Goal: Information Seeking & Learning: Check status

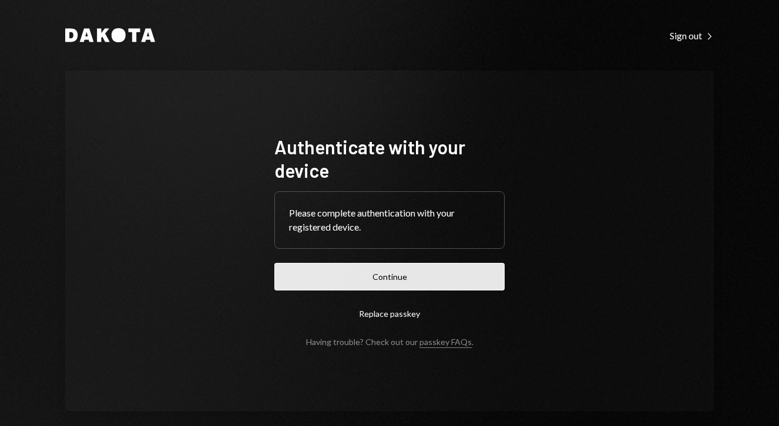
click at [375, 280] on button "Continue" at bounding box center [389, 277] width 230 height 28
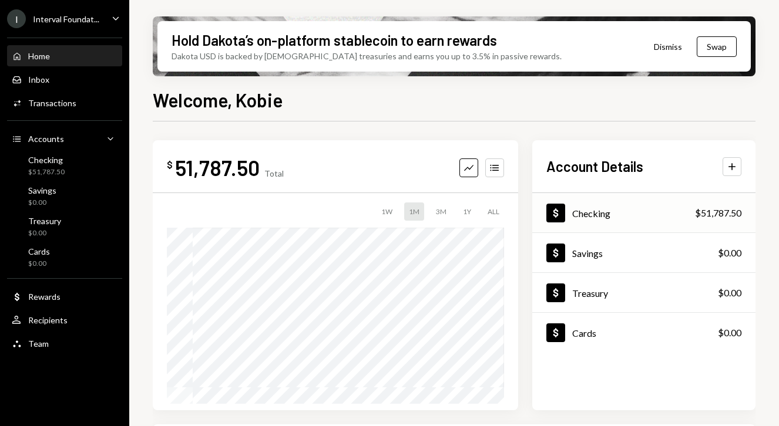
click at [591, 199] on div "Dollar Checking $51,787.50" at bounding box center [643, 213] width 223 height 38
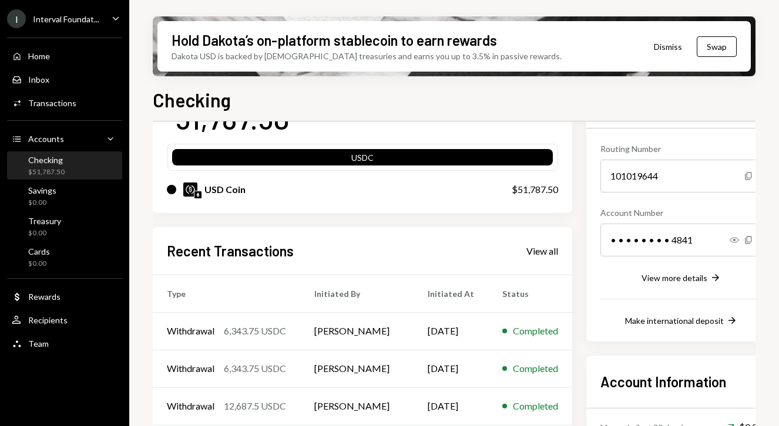
scroll to position [104, 0]
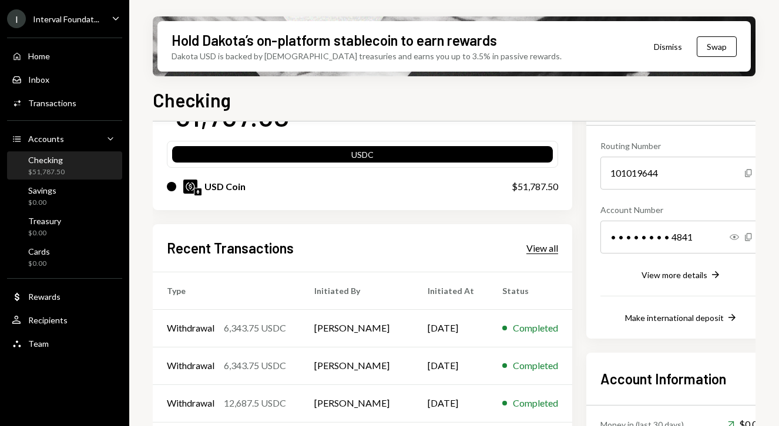
click at [544, 246] on div "View all" at bounding box center [542, 249] width 32 height 12
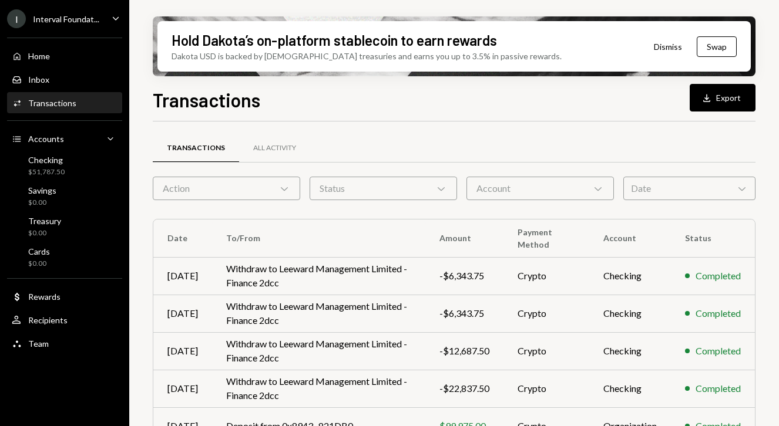
click at [69, 21] on div "Interval Foundat..." at bounding box center [66, 19] width 66 height 10
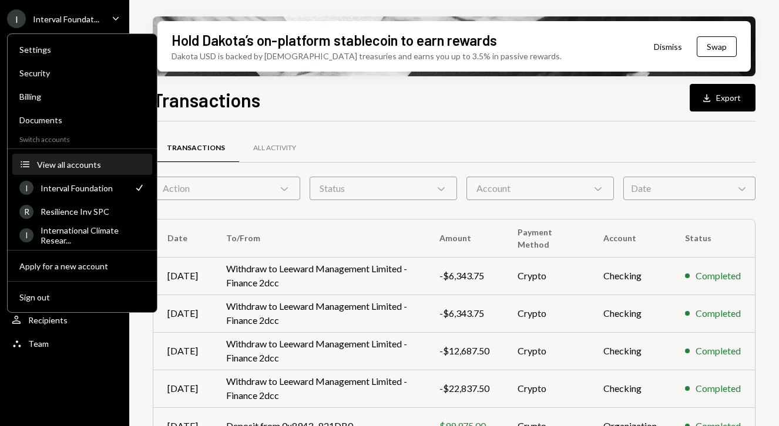
click at [54, 169] on div "View all accounts" at bounding box center [91, 165] width 108 height 10
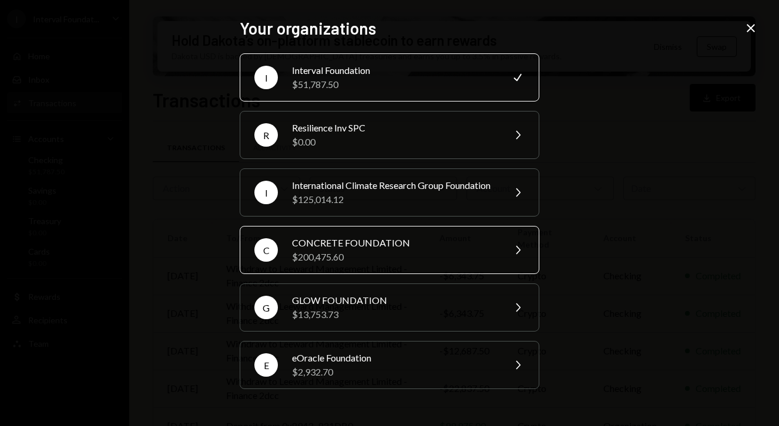
click at [325, 263] on div "$200,475.60" at bounding box center [394, 257] width 204 height 14
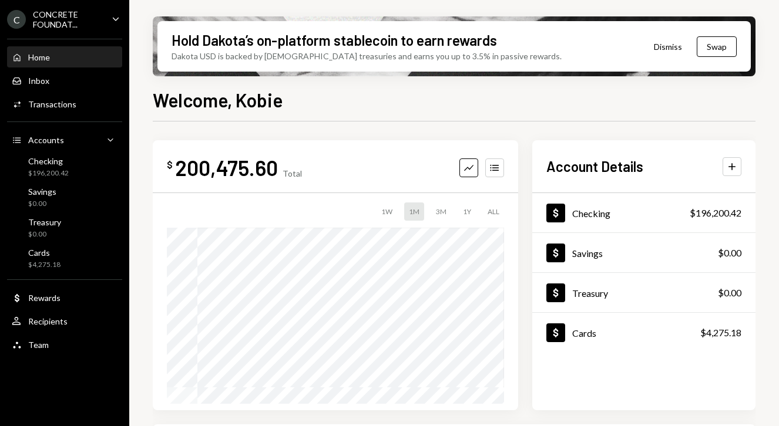
click at [71, 25] on div "CONCRETE FOUNDAT..." at bounding box center [67, 19] width 69 height 20
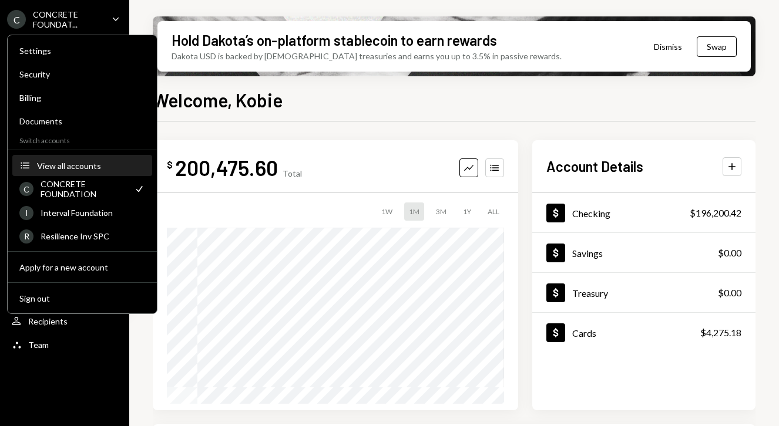
click at [55, 166] on div "View all accounts" at bounding box center [91, 166] width 108 height 10
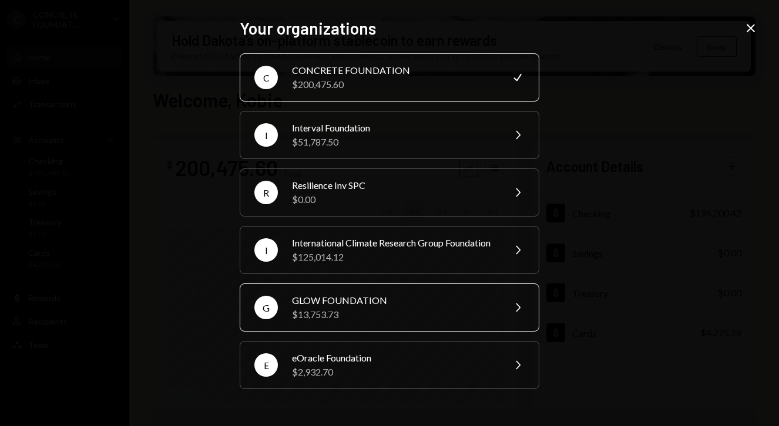
click at [330, 308] on div "GLOW FOUNDATION" at bounding box center [394, 301] width 204 height 14
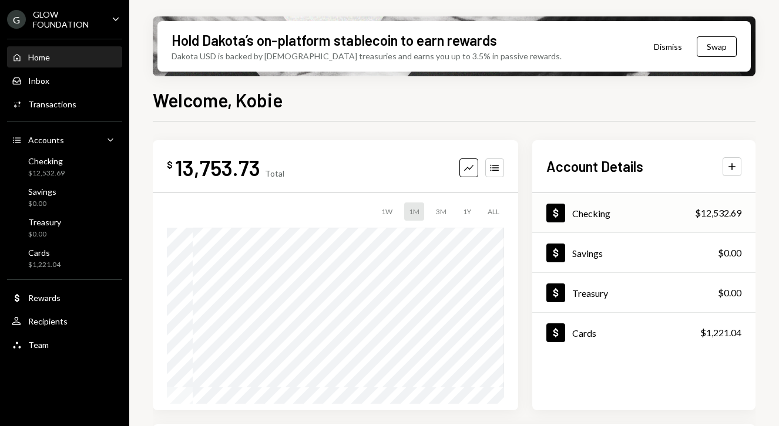
click at [610, 218] on div "Dollar Checking $12,532.69" at bounding box center [643, 213] width 223 height 38
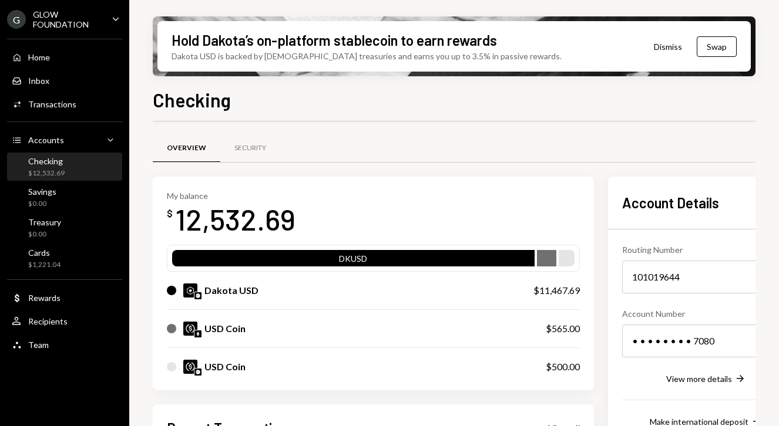
scroll to position [261, 0]
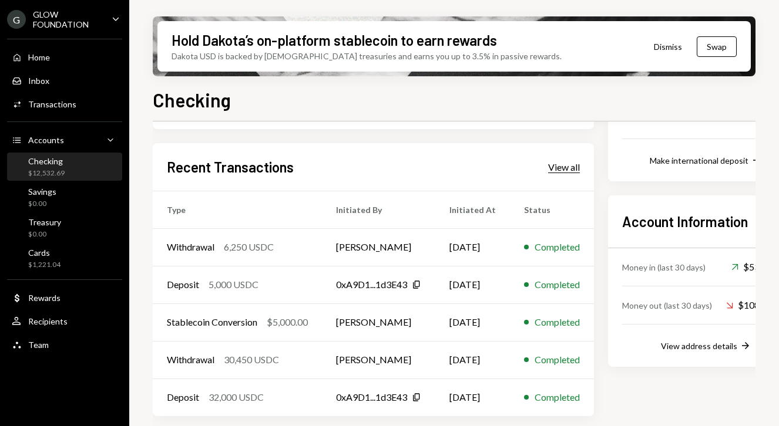
click at [571, 170] on div "View all" at bounding box center [564, 168] width 32 height 12
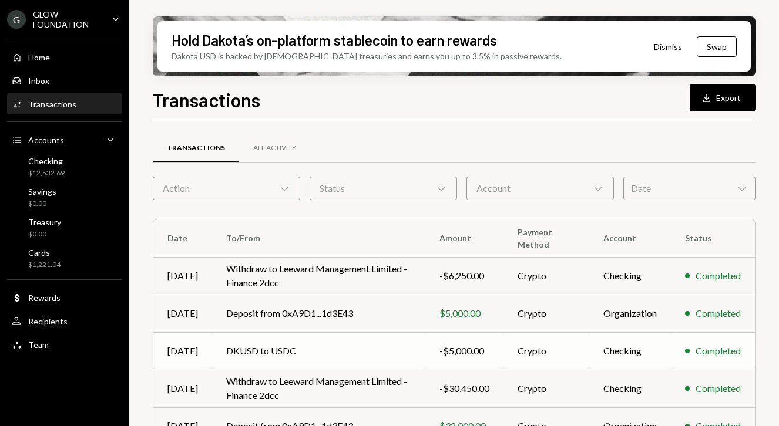
scroll to position [243, 0]
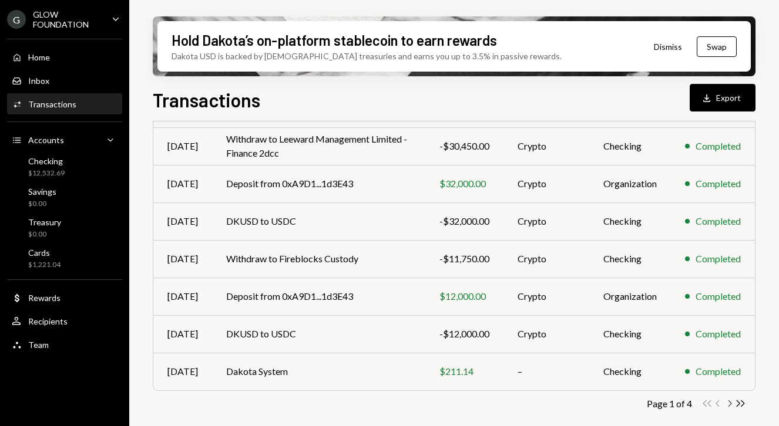
click at [729, 404] on icon "Chevron Right" at bounding box center [729, 403] width 11 height 11
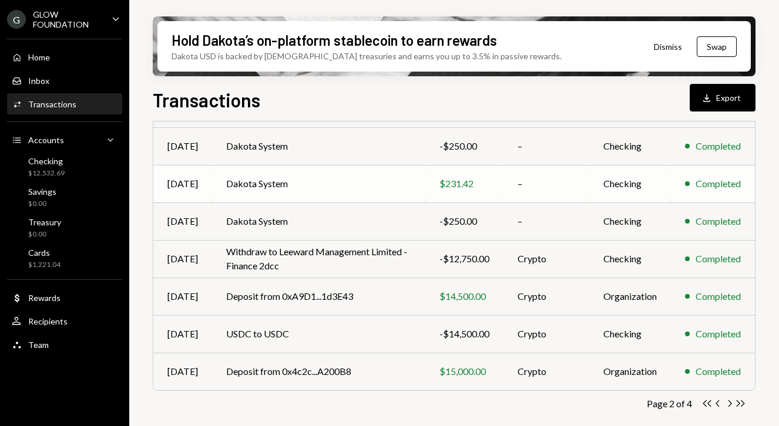
scroll to position [0, 0]
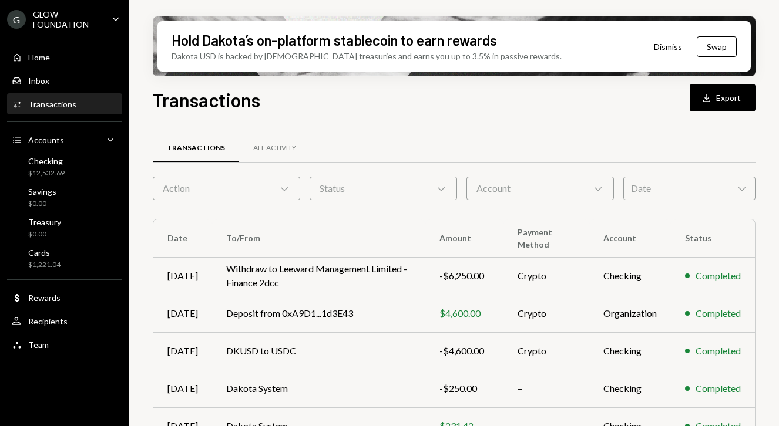
click at [657, 187] on div "Date Chevron Down" at bounding box center [689, 188] width 132 height 23
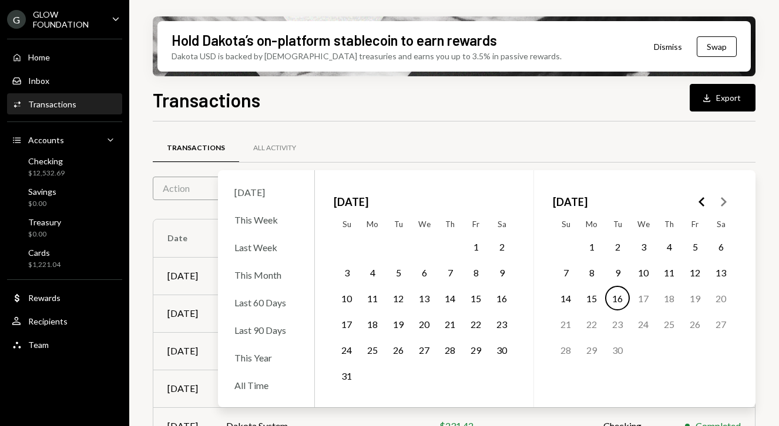
click at [499, 297] on button "16" at bounding box center [501, 298] width 25 height 25
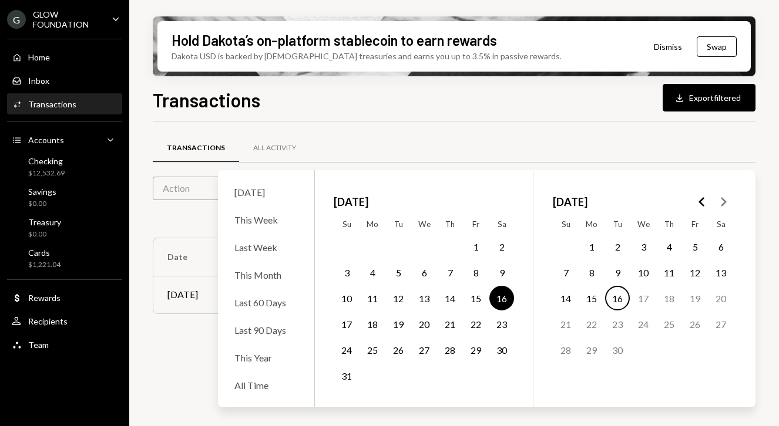
click at [621, 297] on button "16" at bounding box center [617, 298] width 25 height 25
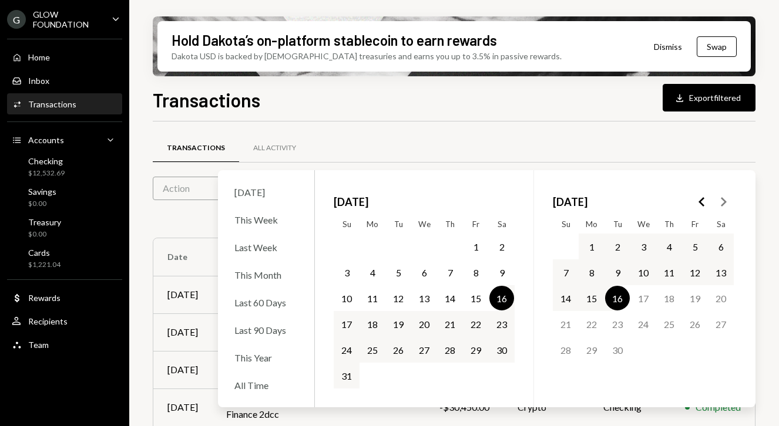
click at [667, 129] on div "Transactions All Activity Action Chevron Down Status Chevron Down Account Chevr…" at bounding box center [454, 412] width 603 height 580
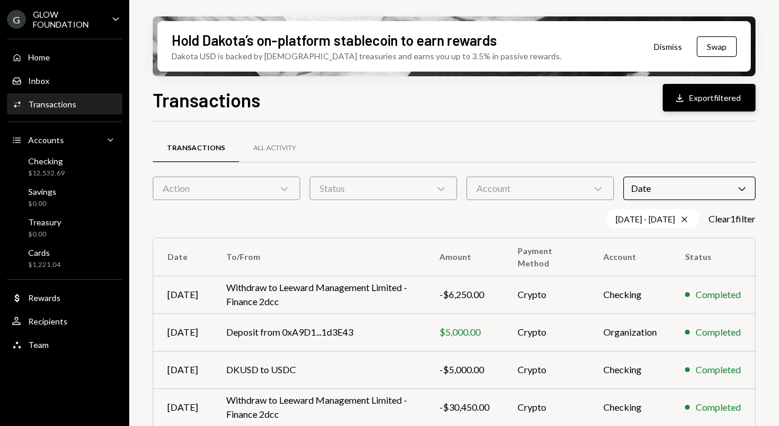
click at [708, 95] on button "Download Export filtered" at bounding box center [709, 98] width 93 height 28
click at [77, 31] on ul "G GLOW FOUNDATION Caret Down Home Home Inbox Inbox Activities Transactions Acco…" at bounding box center [64, 179] width 129 height 358
click at [75, 26] on div "GLOW FOUNDATION" at bounding box center [67, 19] width 69 height 20
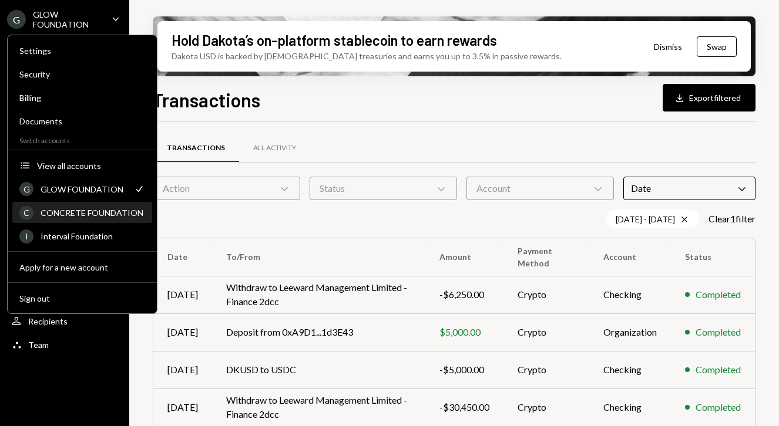
click at [95, 207] on div "C CONCRETE FOUNDATION" at bounding box center [82, 213] width 126 height 20
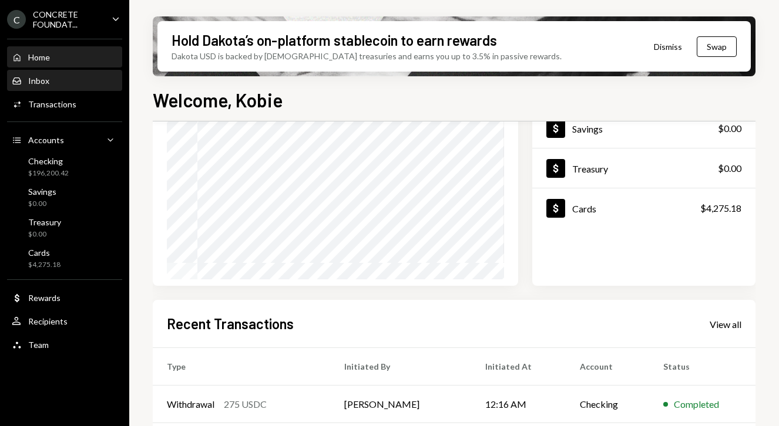
scroll to position [126, 0]
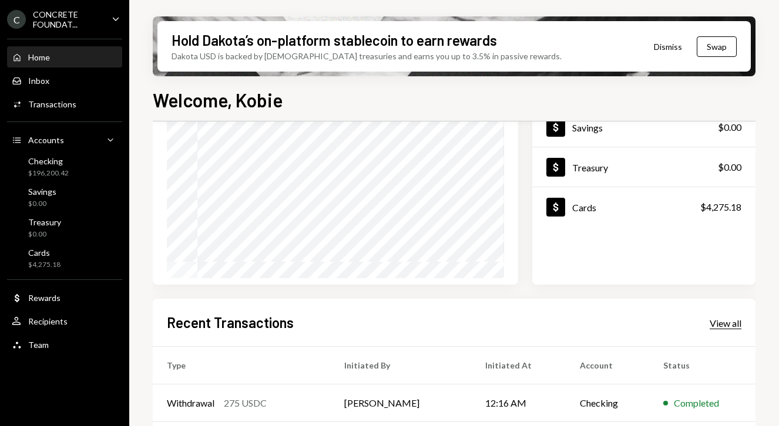
click at [716, 324] on div "View all" at bounding box center [726, 324] width 32 height 12
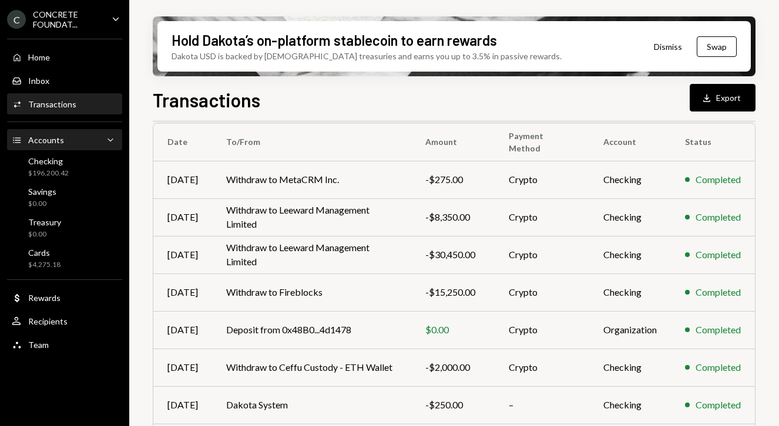
scroll to position [243, 0]
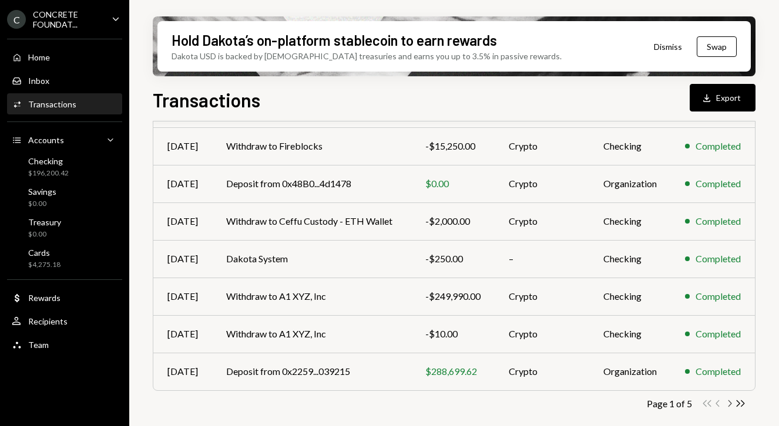
click at [730, 404] on icon "button" at bounding box center [730, 404] width 4 height 6
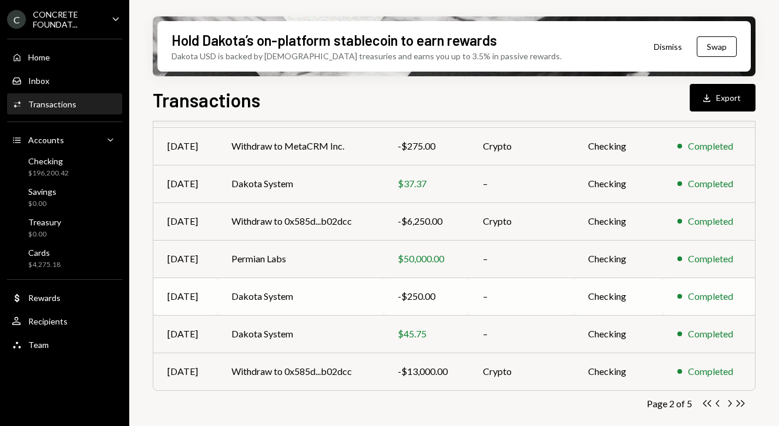
scroll to position [0, 0]
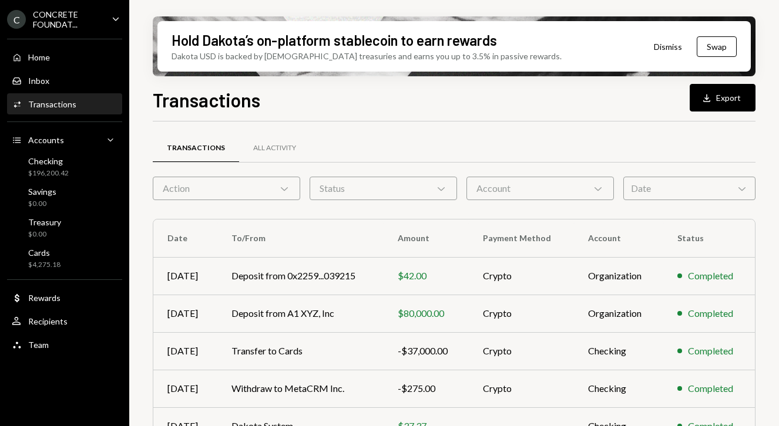
click at [686, 186] on div "Date Chevron Down" at bounding box center [689, 188] width 132 height 23
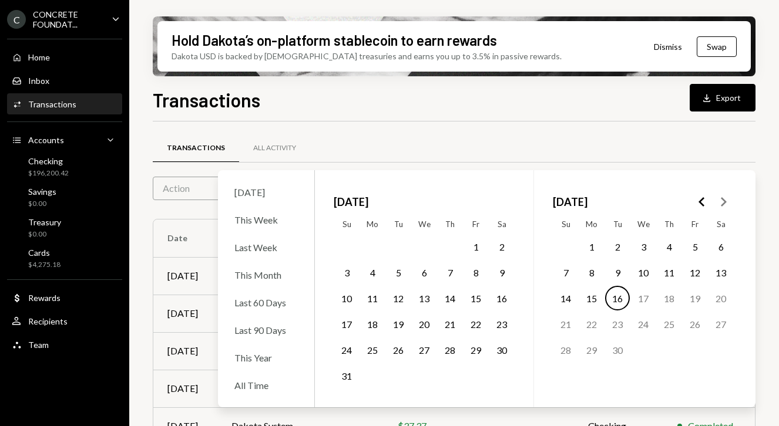
click at [193, 210] on div "Transactions All Activity Action Chevron Down Status Chevron Down Account Chevr…" at bounding box center [454, 411] width 603 height 542
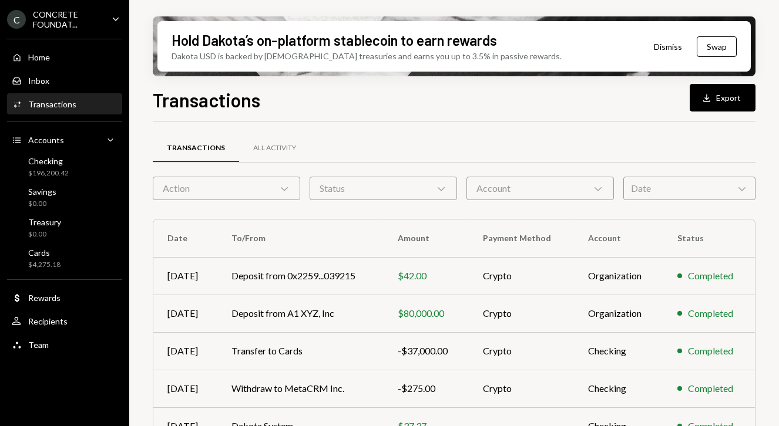
click at [663, 181] on div "Date Chevron Down" at bounding box center [689, 188] width 132 height 23
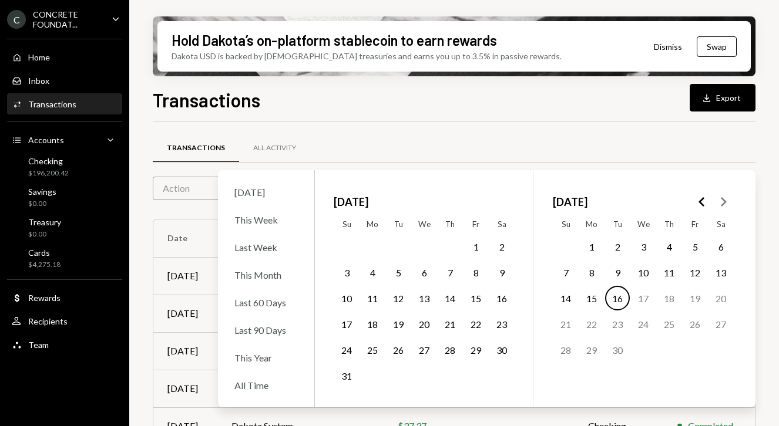
click at [425, 273] on button "6" at bounding box center [424, 272] width 25 height 25
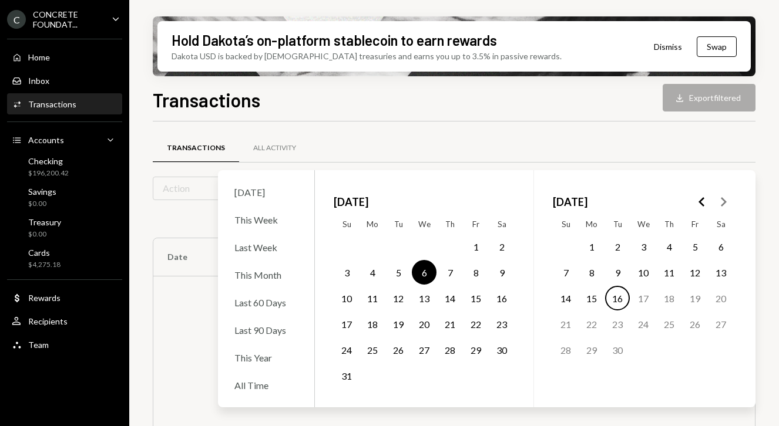
click at [611, 296] on button "16" at bounding box center [617, 298] width 25 height 25
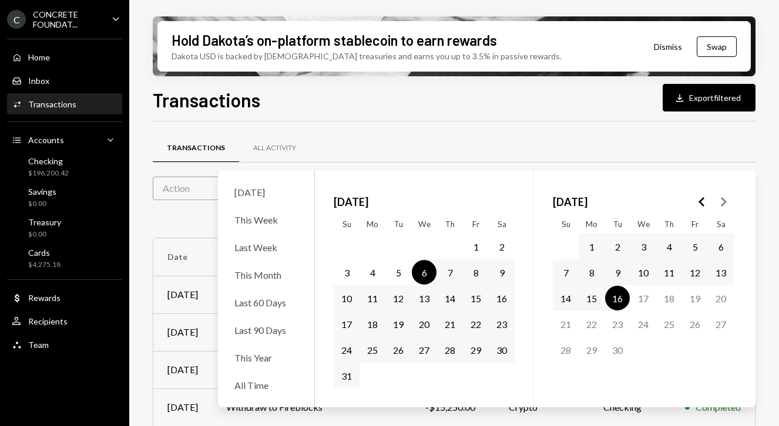
click at [573, 137] on div "Transactions All Activity" at bounding box center [454, 148] width 603 height 30
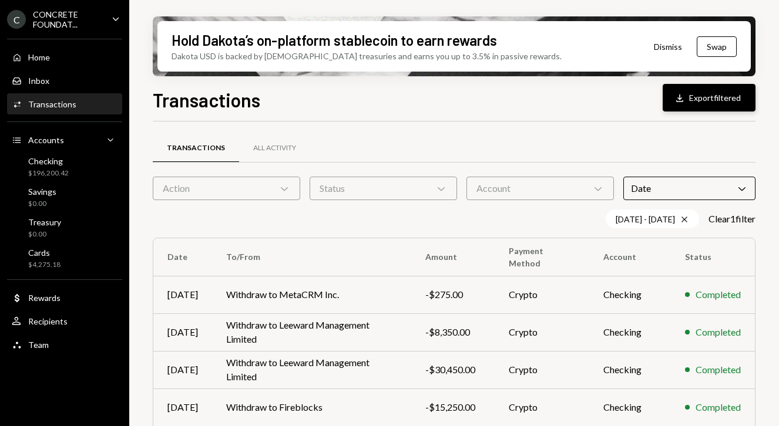
click at [684, 94] on icon "Download" at bounding box center [680, 98] width 12 height 12
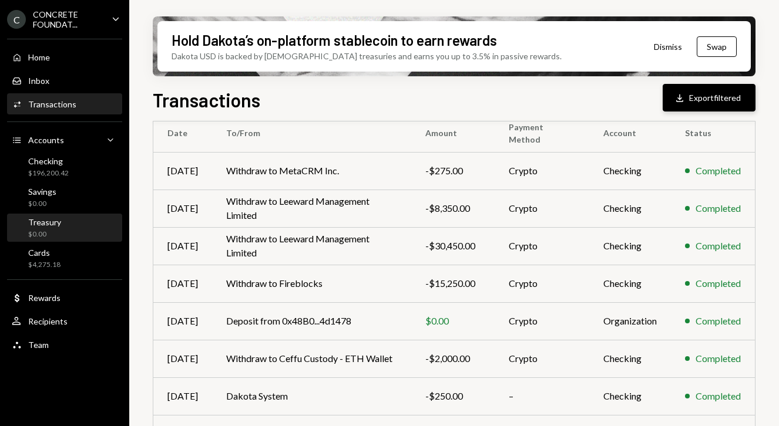
scroll to position [127, 0]
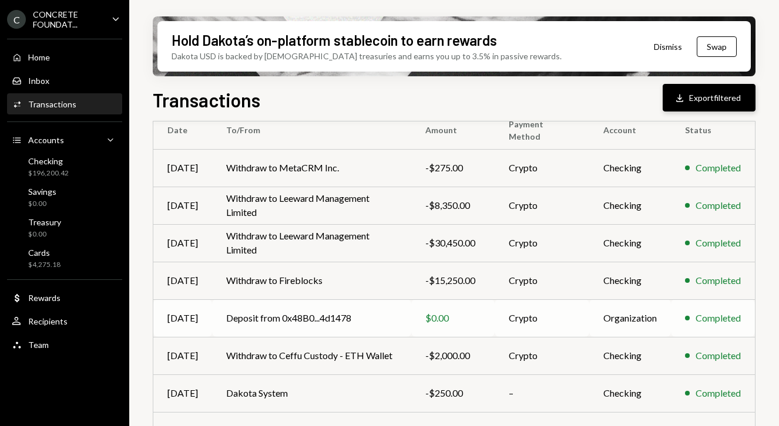
click at [328, 316] on td "Deposit from 0x48B0...4d1478" at bounding box center [311, 319] width 199 height 38
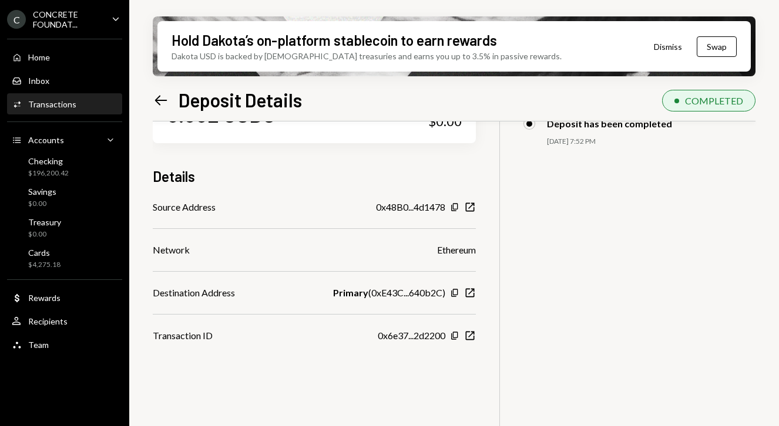
scroll to position [69, 0]
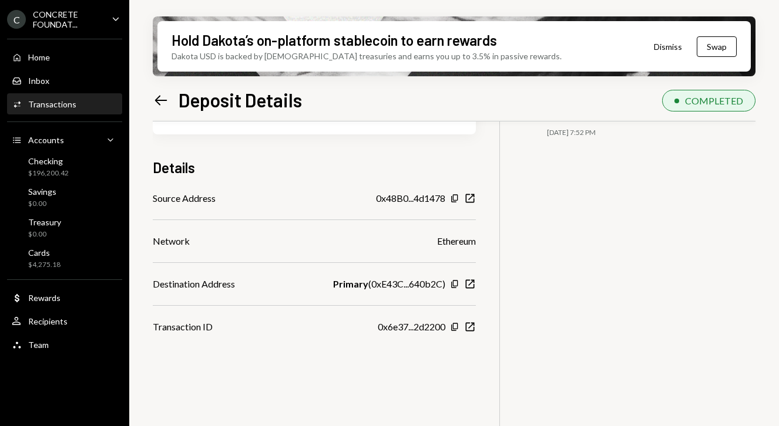
click at [162, 100] on icon at bounding box center [161, 100] width 12 height 10
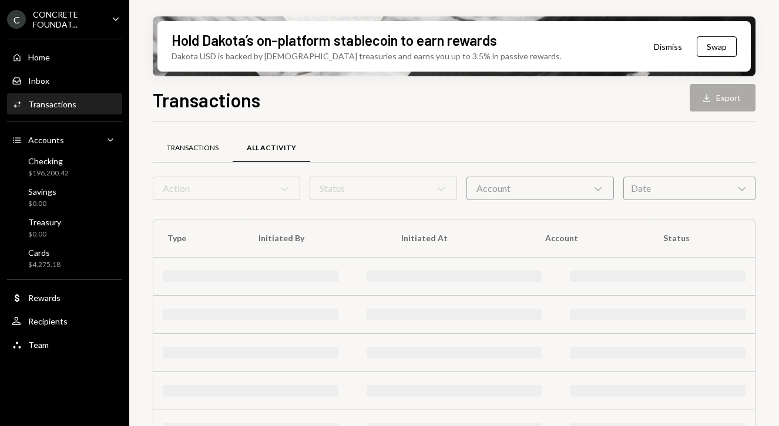
click at [207, 146] on div "Transactions" at bounding box center [193, 148] width 52 height 10
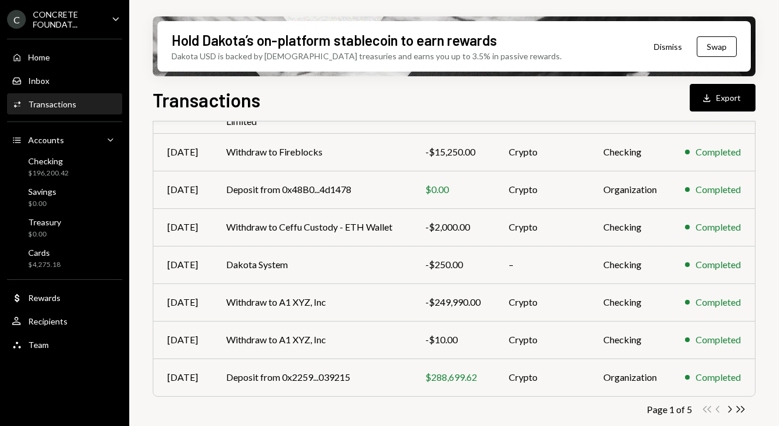
scroll to position [243, 0]
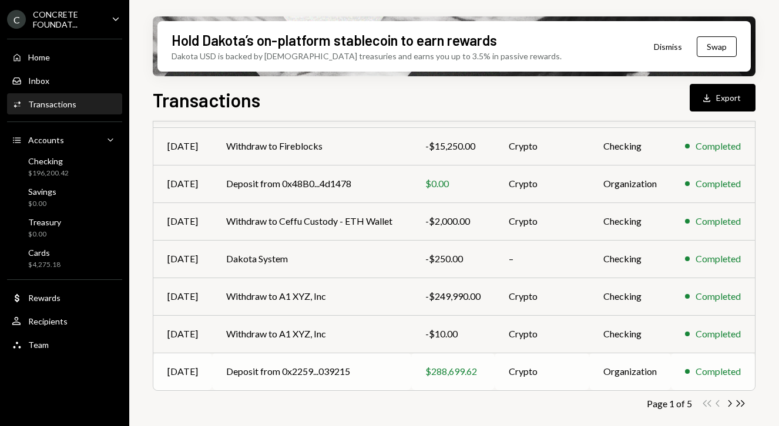
click at [317, 374] on td "Deposit from 0x2259...039215" at bounding box center [311, 372] width 199 height 38
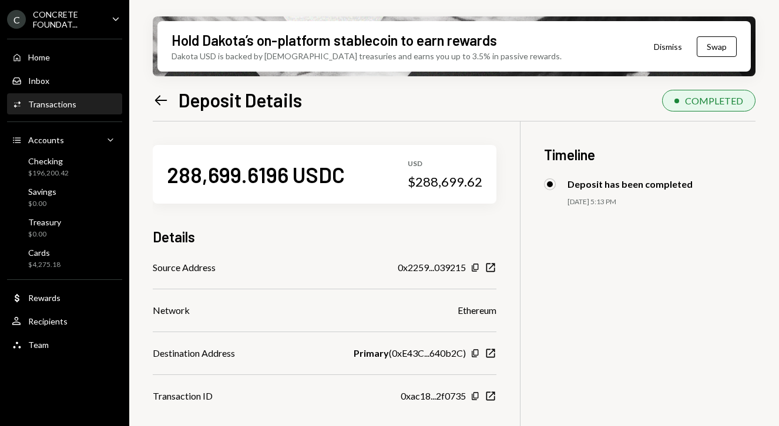
click at [159, 100] on icon at bounding box center [161, 100] width 12 height 10
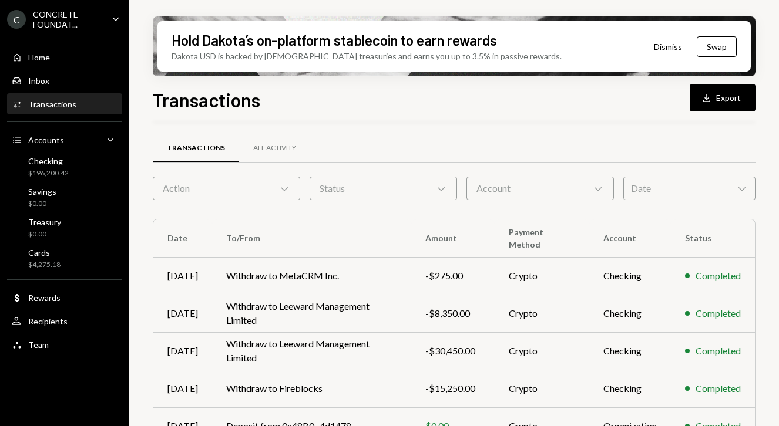
scroll to position [243, 0]
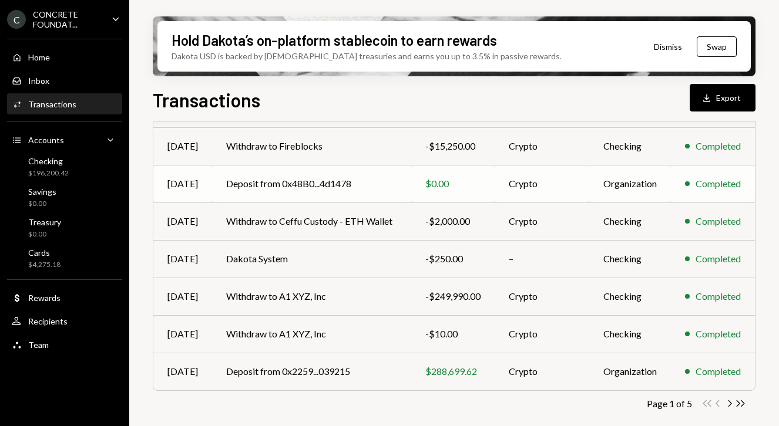
click at [366, 180] on td "Deposit from 0x48B0...4d1478" at bounding box center [311, 184] width 199 height 38
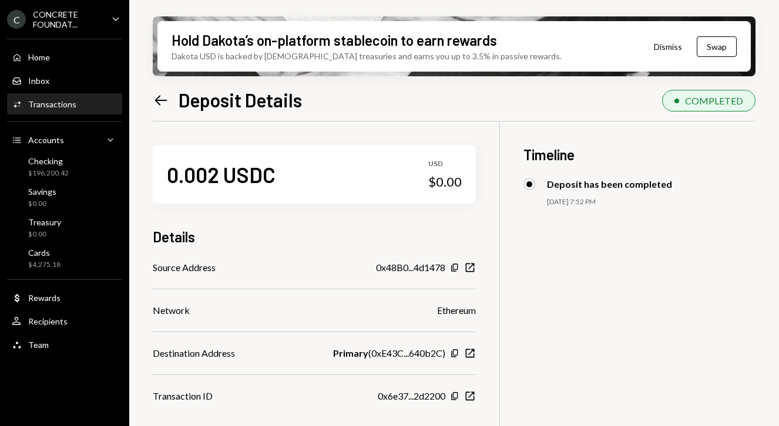
click at [161, 100] on icon "Left Arrow" at bounding box center [161, 100] width 16 height 16
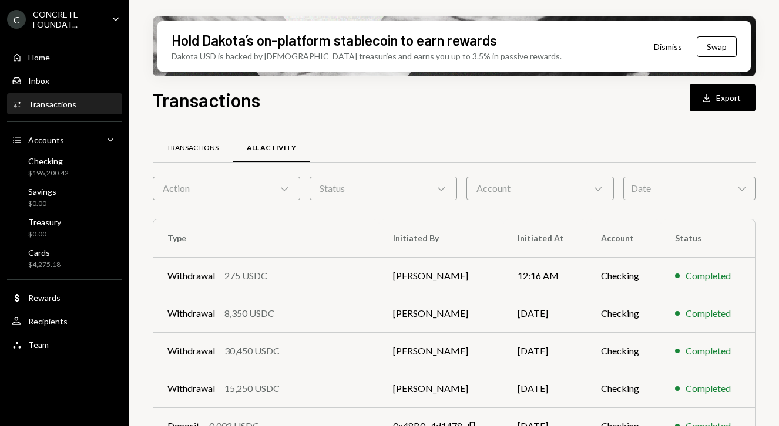
click at [218, 152] on div "Transactions" at bounding box center [193, 148] width 52 height 10
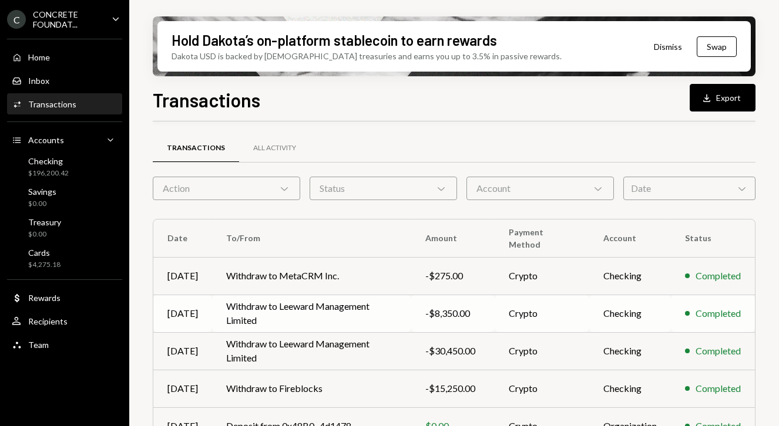
scroll to position [243, 0]
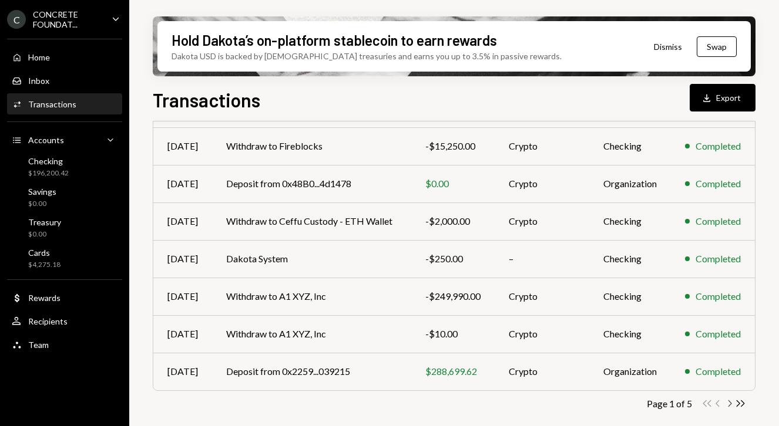
click at [731, 404] on icon "button" at bounding box center [730, 404] width 4 height 6
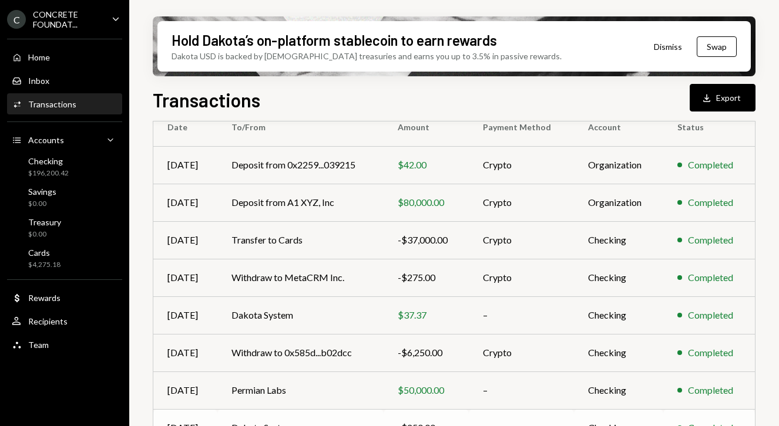
scroll to position [112, 0]
click at [370, 200] on td "Deposit from A1 XYZ, Inc" at bounding box center [300, 202] width 166 height 38
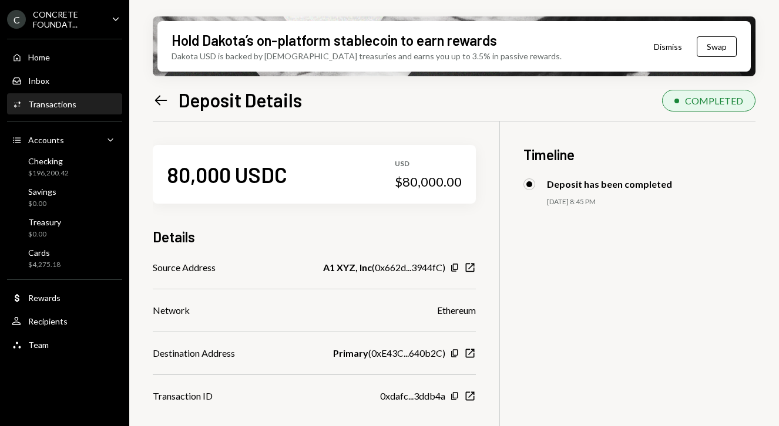
click at [159, 102] on icon "Left Arrow" at bounding box center [161, 100] width 16 height 16
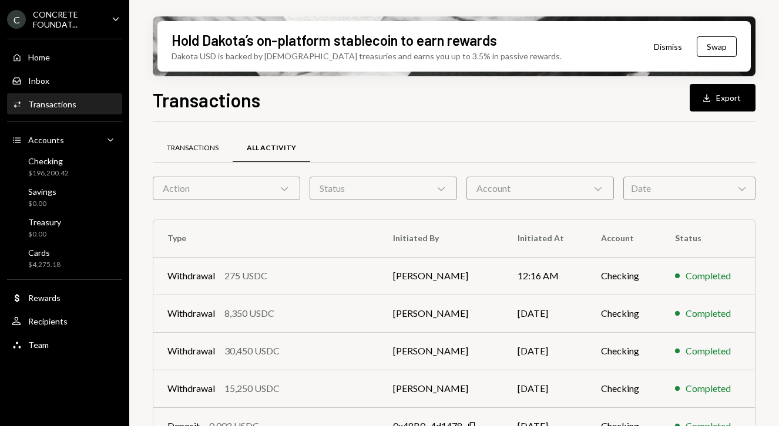
click at [189, 152] on div "Transactions" at bounding box center [193, 148] width 52 height 10
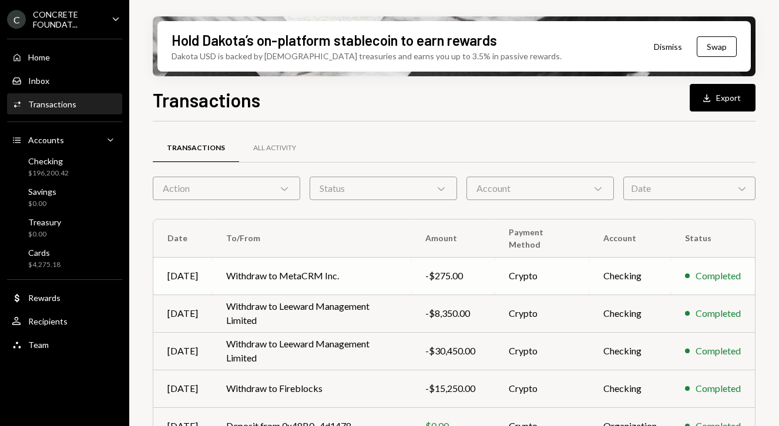
scroll to position [243, 0]
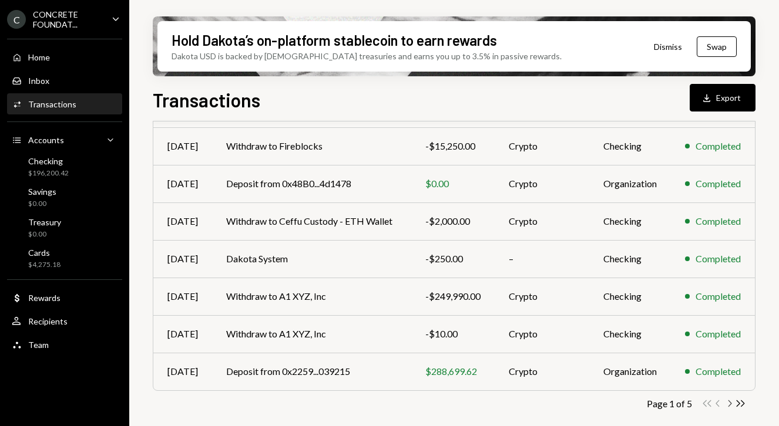
click at [728, 406] on icon "Chevron Right" at bounding box center [729, 403] width 11 height 11
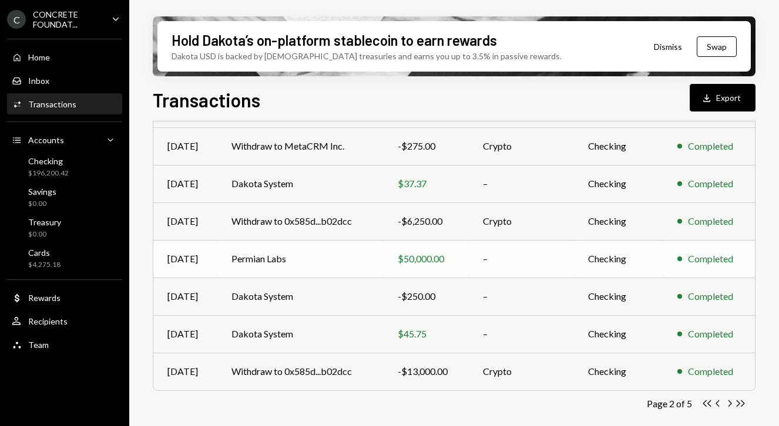
click at [439, 263] on div "$50,000.00" at bounding box center [426, 259] width 57 height 14
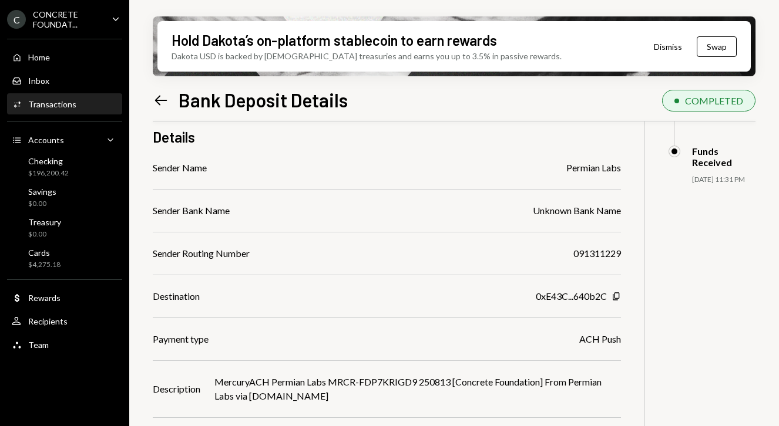
scroll to position [131, 0]
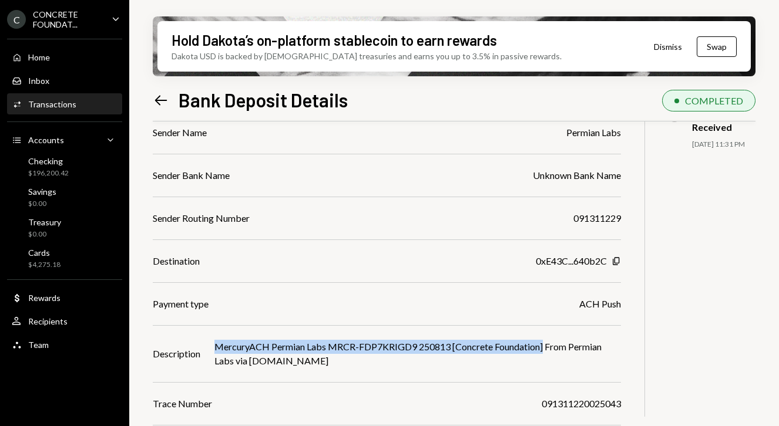
drag, startPoint x: 214, startPoint y: 346, endPoint x: 546, endPoint y: 351, distance: 331.9
click at [546, 351] on div "MercuryACH Permian Labs MRCR-FDP7KRIGD9 250813 [Concrete Foundation] From Permi…" at bounding box center [417, 354] width 406 height 28
click at [258, 392] on div "Sender Name Permian Labs Sender Bank Name Unknown Bank Name Sender Routing Numb…" at bounding box center [387, 290] width 468 height 328
drag, startPoint x: 214, startPoint y: 344, endPoint x: 233, endPoint y: 362, distance: 25.8
click at [233, 362] on div "MercuryACH Permian Labs MRCR-FDP7KRIGD9 250813 [Concrete Foundation] From Permi…" at bounding box center [417, 354] width 406 height 28
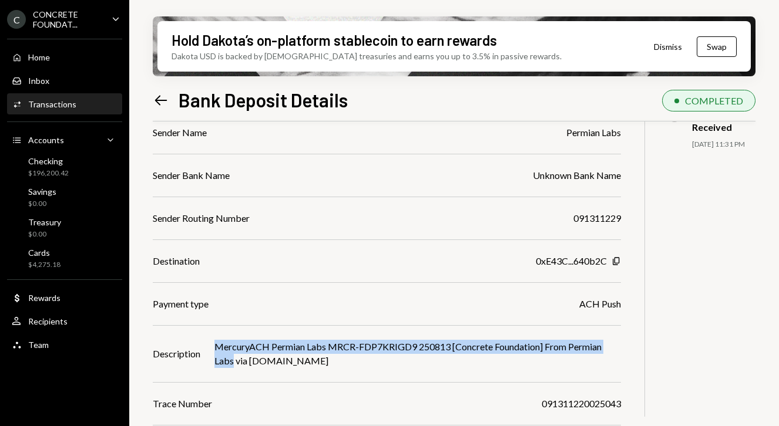
copy div "MercuryACH Permian Labs MRCR-FDP7KRIGD9 250813 [Concrete Foundation] From Permi…"
click at [43, 169] on div "$196,200.42" at bounding box center [48, 174] width 41 height 10
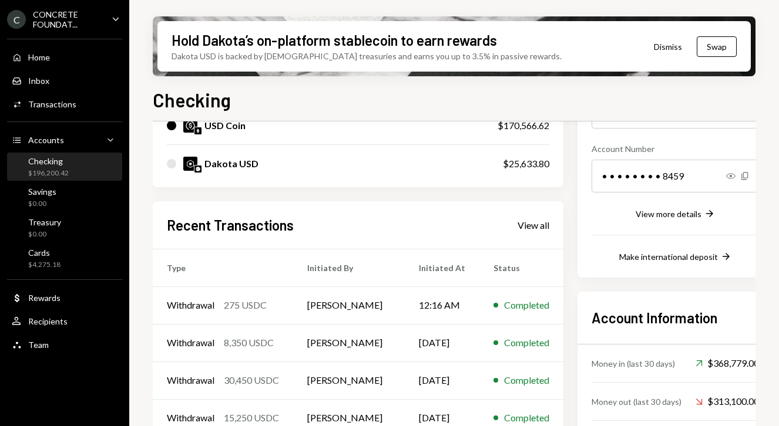
scroll to position [223, 0]
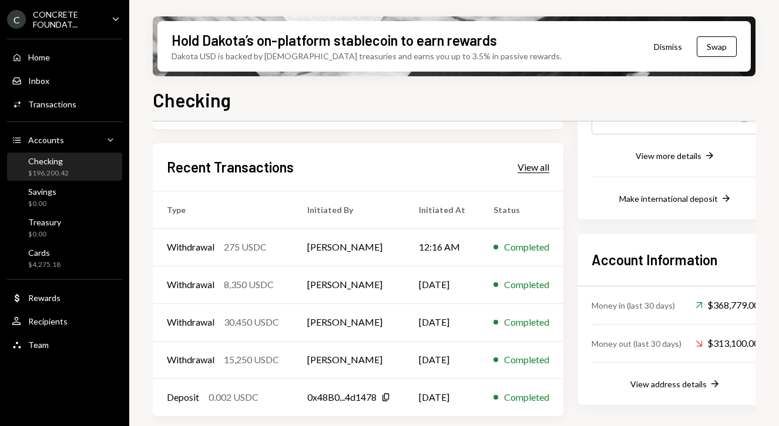
click at [536, 169] on div "View all" at bounding box center [533, 168] width 32 height 12
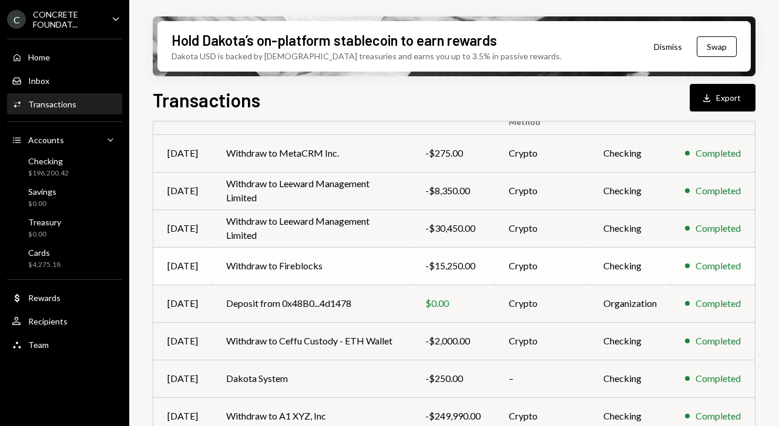
scroll to position [147, 0]
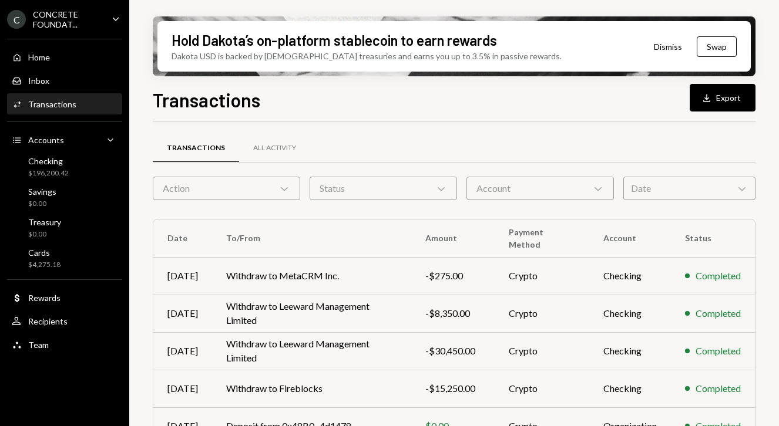
scroll to position [188, 0]
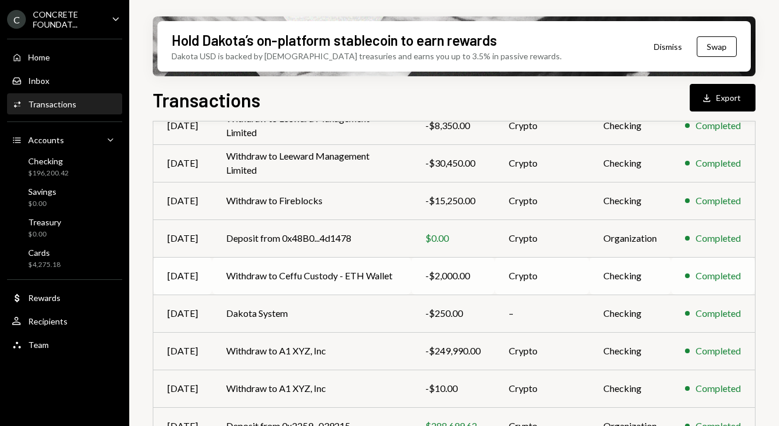
click at [402, 278] on td "Withdraw to Ceffu Custody - ETH Wallet" at bounding box center [311, 276] width 199 height 38
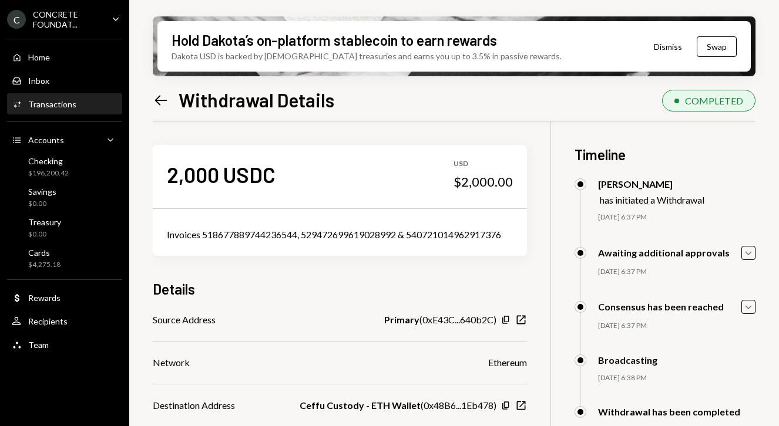
scroll to position [94, 0]
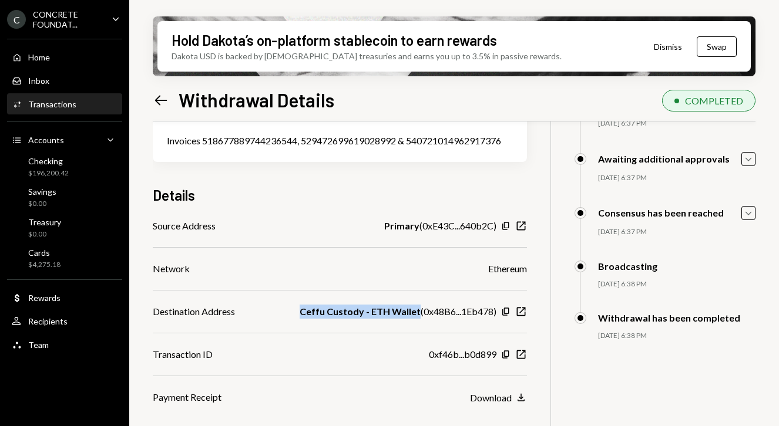
drag, startPoint x: 311, startPoint y: 312, endPoint x: 425, endPoint y: 318, distance: 114.7
click at [425, 318] on div "Ceffu Custody - ETH Wallet ( 0x48B6...1Eb478 )" at bounding box center [398, 312] width 197 height 14
copy b "Ceffu Custody - ETH Wallet"
click at [158, 99] on icon at bounding box center [161, 100] width 12 height 10
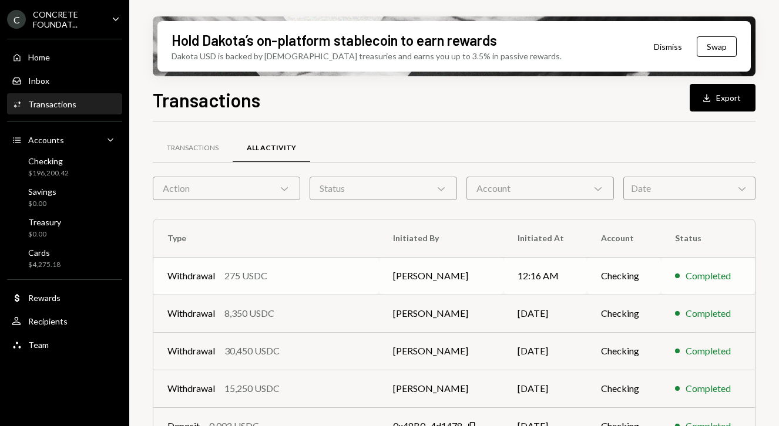
scroll to position [14, 0]
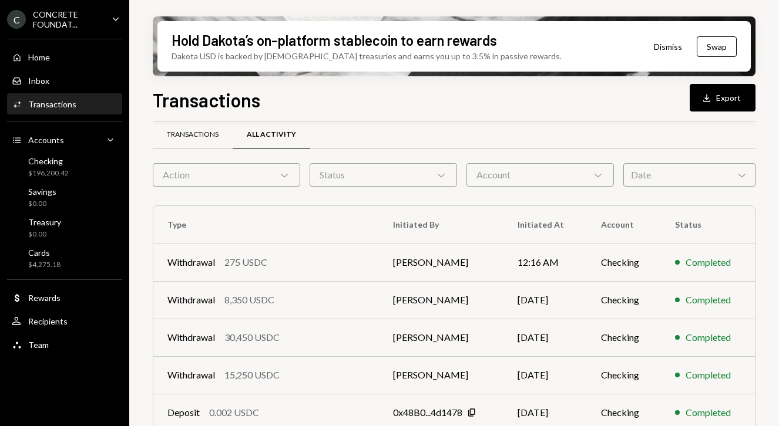
click at [207, 133] on div "Transactions" at bounding box center [193, 135] width 52 height 10
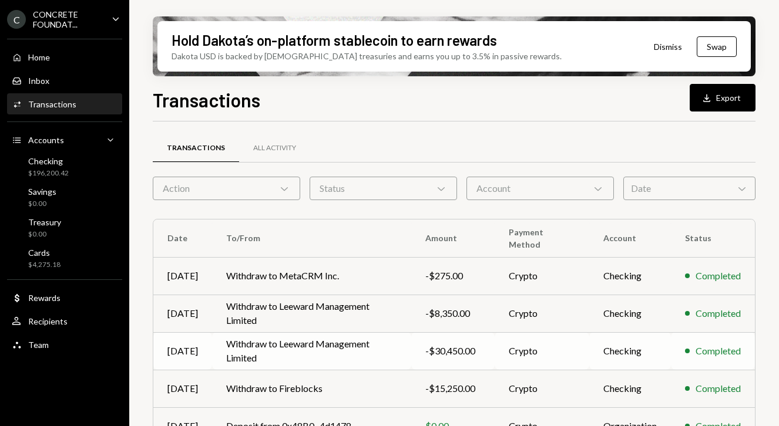
scroll to position [243, 0]
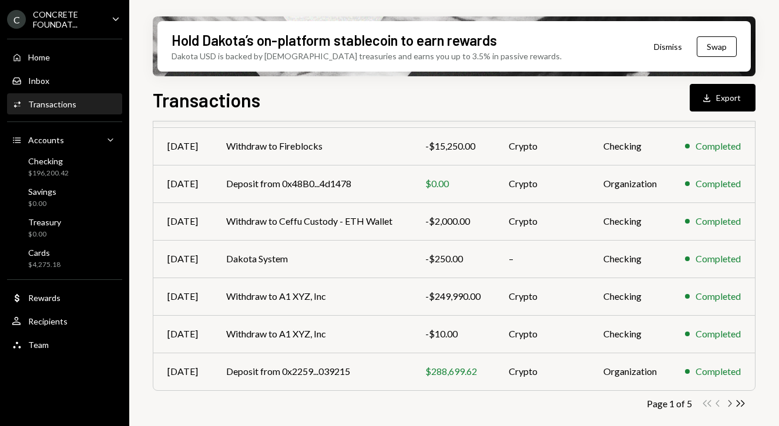
click at [729, 405] on icon "button" at bounding box center [730, 404] width 4 height 6
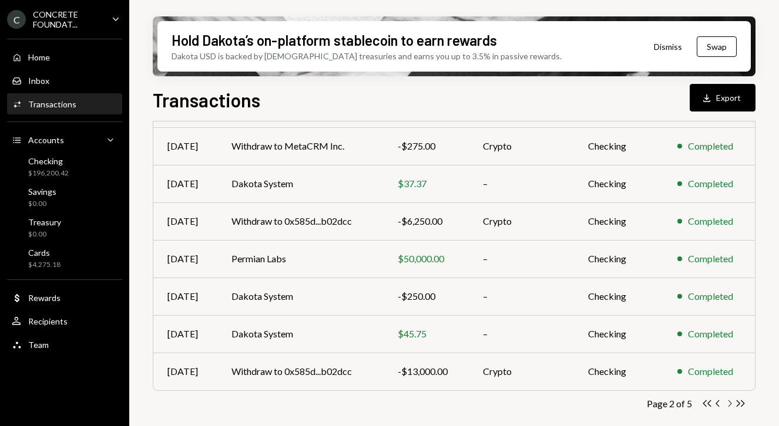
click at [730, 405] on icon "Chevron Right" at bounding box center [729, 403] width 11 height 11
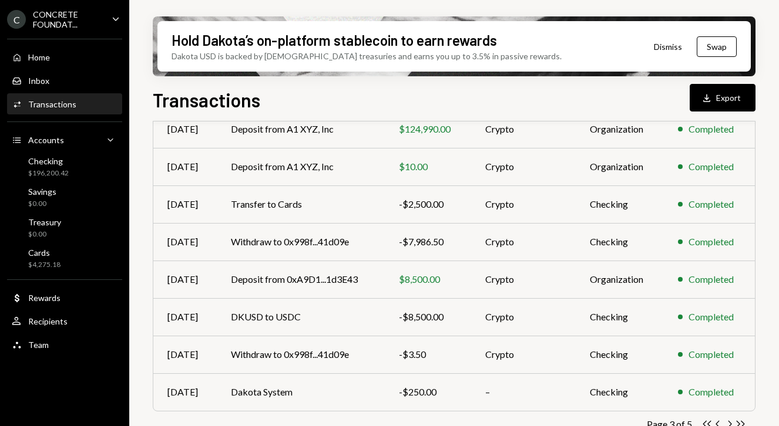
scroll to position [217, 0]
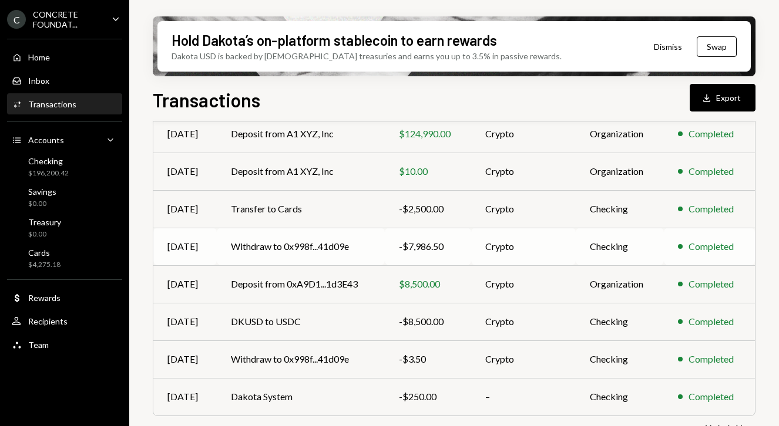
click at [325, 247] on td "Withdraw to 0x998f...41d09e" at bounding box center [301, 247] width 168 height 38
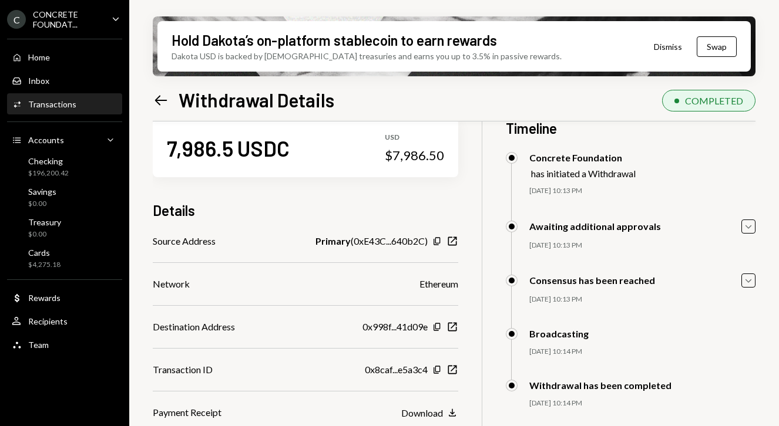
scroll to position [28, 0]
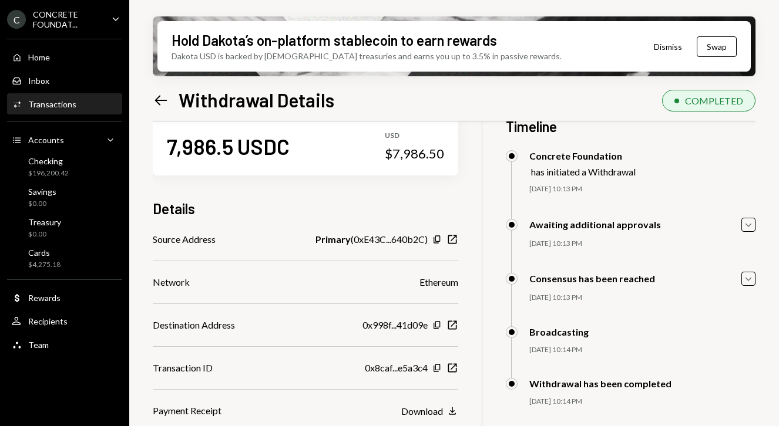
click at [159, 99] on icon "Left Arrow" at bounding box center [161, 100] width 16 height 16
